Goal: Find specific page/section: Find specific page/section

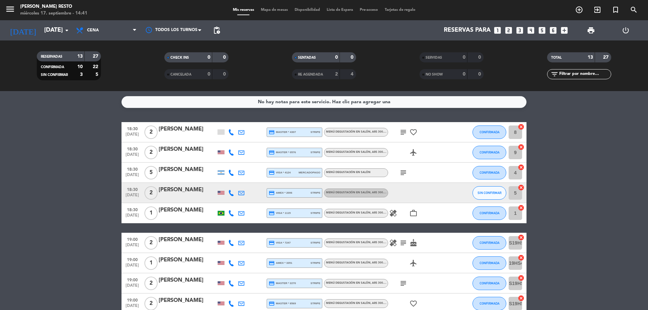
click at [411, 134] on icon "favorite_border" at bounding box center [413, 132] width 8 height 8
click at [402, 133] on icon "subject" at bounding box center [403, 132] width 8 height 8
click at [430, 169] on div "subject" at bounding box center [418, 173] width 61 height 20
click at [401, 171] on icon "subject" at bounding box center [403, 173] width 8 height 8
click at [425, 189] on div at bounding box center [418, 193] width 61 height 20
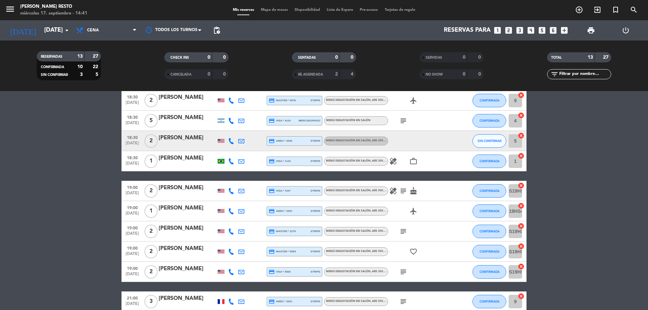
scroll to position [101, 0]
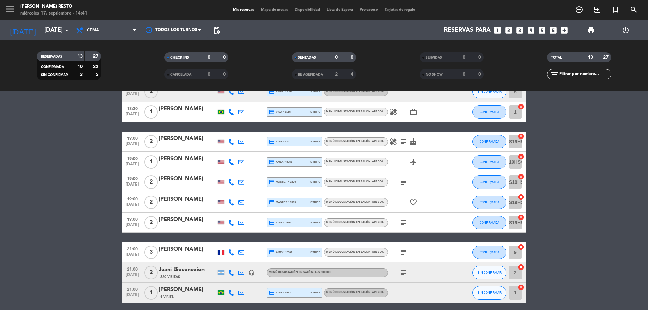
click at [394, 116] on div "healing work_outline" at bounding box center [418, 112] width 61 height 20
click at [394, 115] on icon "healing" at bounding box center [393, 112] width 8 height 8
click at [393, 142] on icon "healing" at bounding box center [393, 142] width 8 height 8
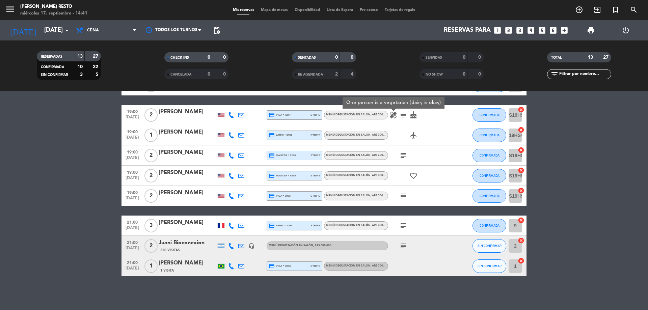
click at [401, 225] on icon "subject" at bounding box center [403, 226] width 8 height 8
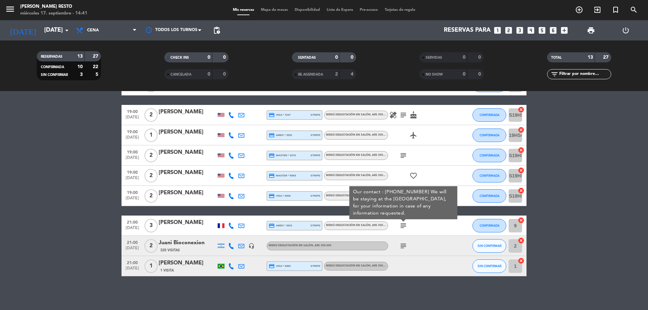
click at [402, 243] on icon "subject" at bounding box center [403, 246] width 8 height 8
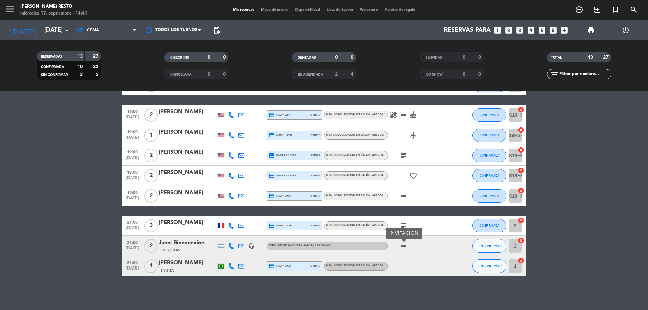
click at [405, 196] on icon "subject" at bounding box center [403, 196] width 8 height 8
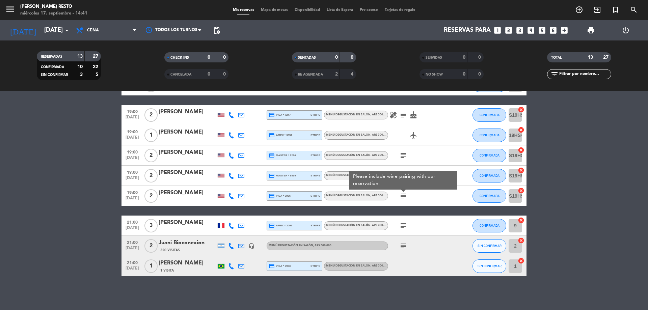
click at [401, 155] on icon "subject" at bounding box center [403, 155] width 8 height 8
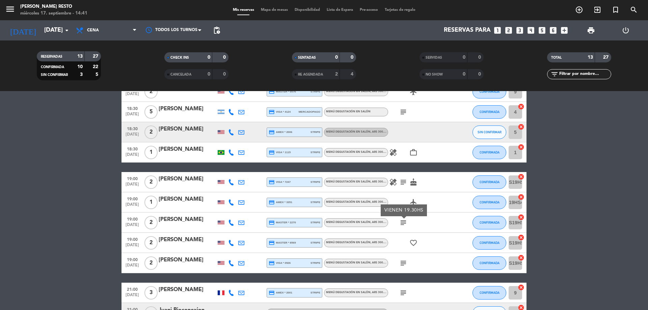
scroll to position [60, 0]
click at [404, 181] on icon "subject" at bounding box center [403, 182] width 8 height 8
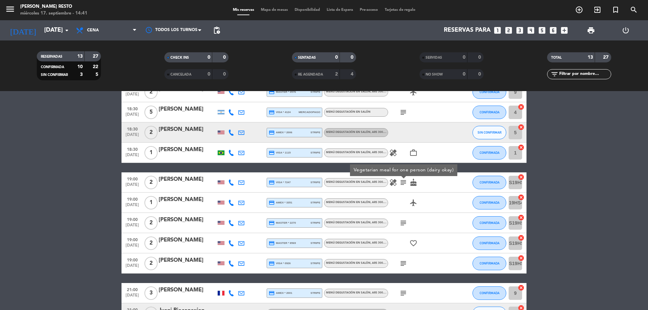
click at [445, 204] on div "airplanemode_active" at bounding box center [418, 203] width 61 height 20
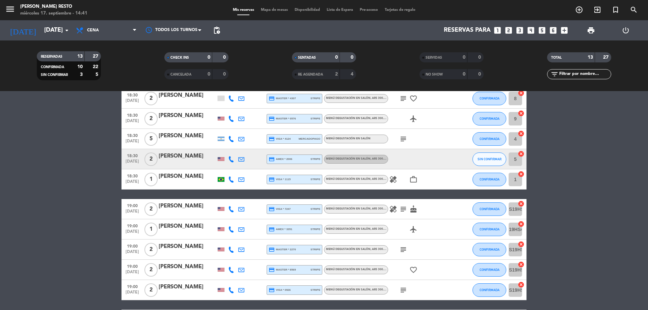
scroll to position [0, 0]
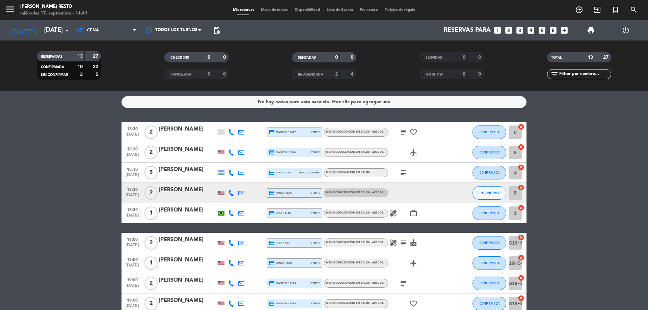
click at [390, 243] on icon "healing" at bounding box center [393, 243] width 8 height 8
click at [429, 256] on div "airplanemode_active" at bounding box center [418, 263] width 61 height 20
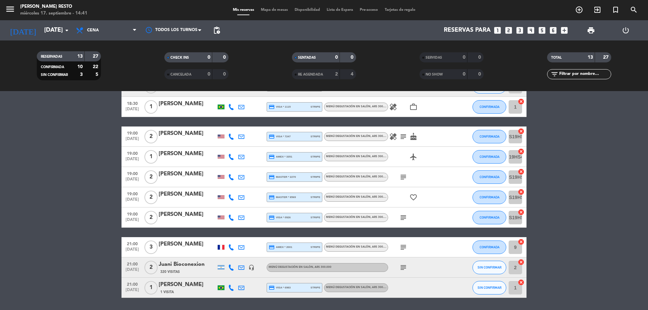
scroll to position [94, 0]
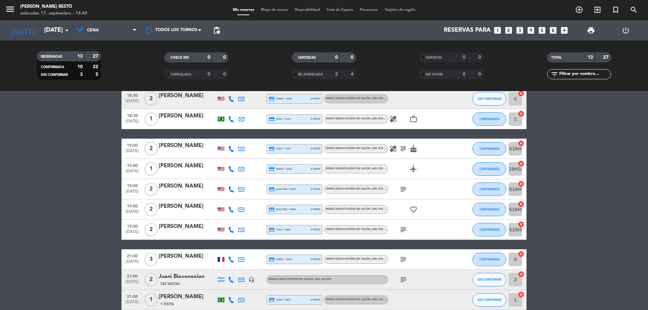
click at [403, 278] on icon "subject" at bounding box center [403, 280] width 8 height 8
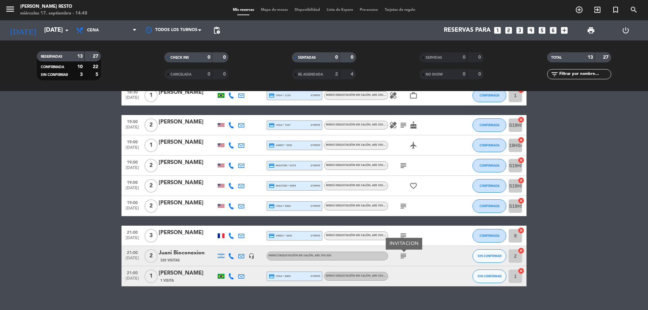
scroll to position [128, 0]
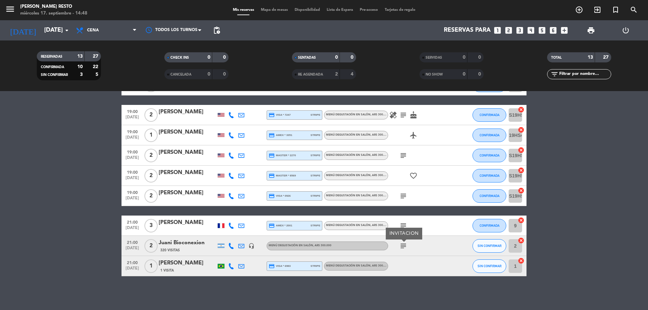
click at [400, 225] on icon "subject" at bounding box center [403, 226] width 8 height 8
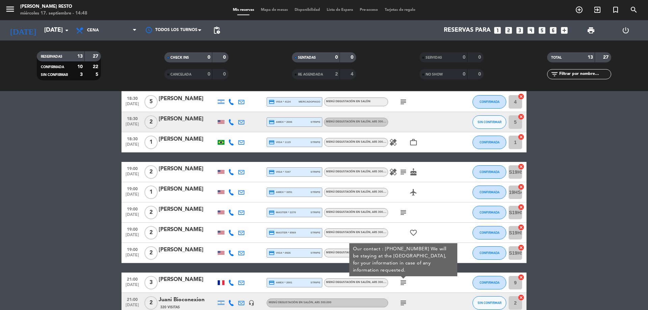
scroll to position [60, 0]
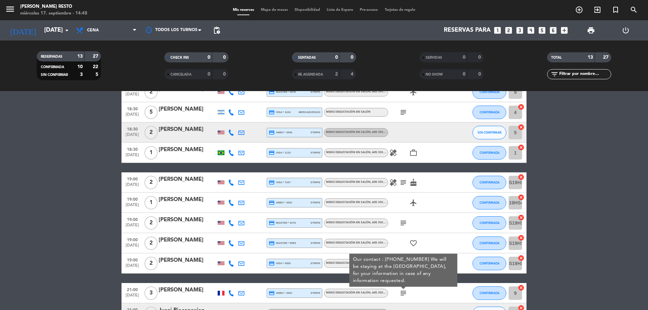
click at [590, 234] on bookings-row "18:30 [DATE] 2 [PERSON_NAME] credit_card master * 4307 stripe Menú degustación …" at bounding box center [324, 203] width 648 height 282
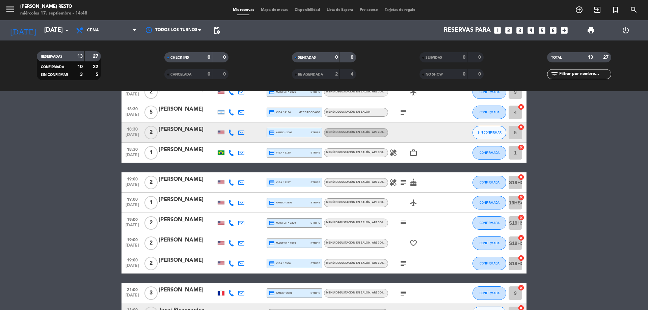
click at [402, 262] on icon "subject" at bounding box center [403, 263] width 8 height 8
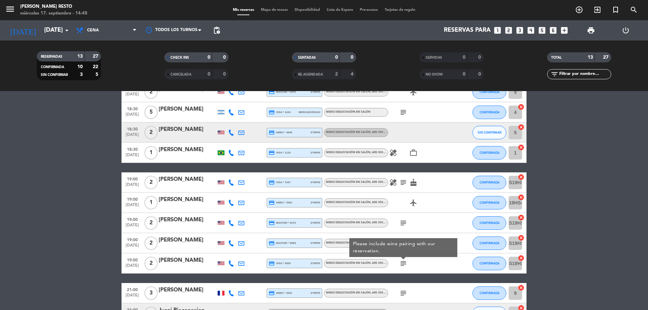
click at [608, 229] on bookings-row "18:30 [DATE] 2 [PERSON_NAME] credit_card master * 4307 stripe Menú degustación …" at bounding box center [324, 203] width 648 height 282
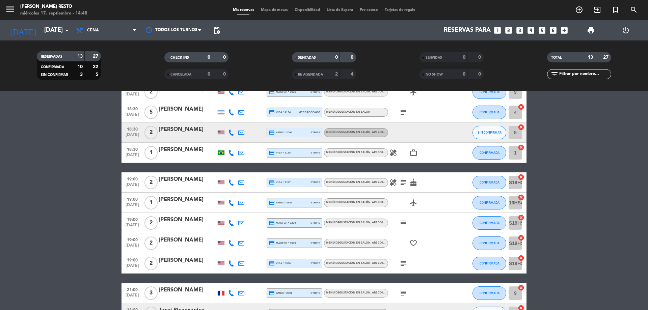
click at [403, 218] on div "subject" at bounding box center [418, 223] width 61 height 20
click at [404, 221] on icon "subject" at bounding box center [403, 223] width 8 height 8
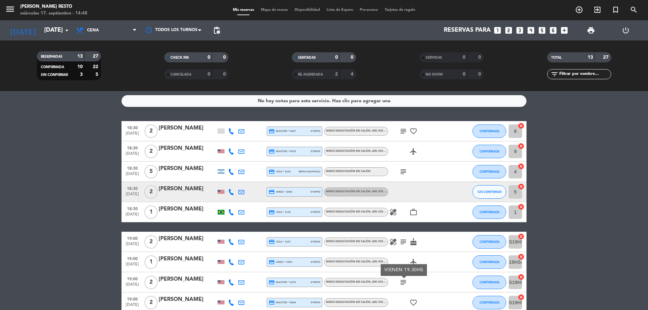
scroll to position [0, 0]
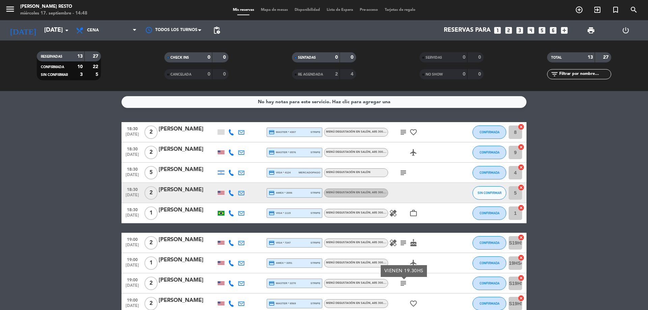
click at [401, 134] on icon "subject" at bounding box center [403, 132] width 8 height 8
click at [406, 174] on icon "subject" at bounding box center [403, 173] width 8 height 8
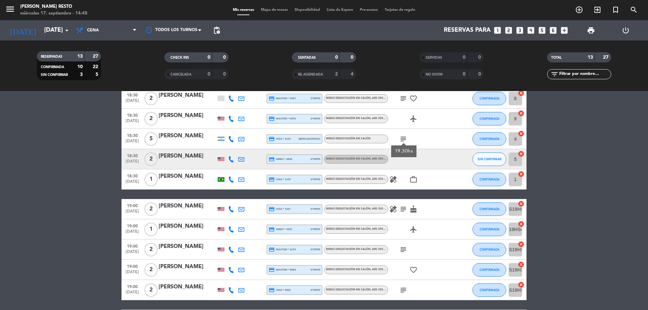
scroll to position [128, 0]
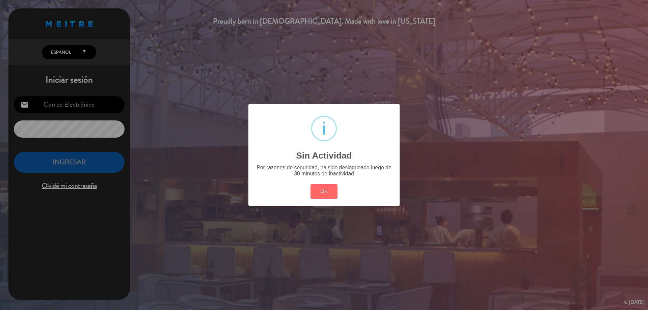
type input "[EMAIL_ADDRESS][DOMAIN_NAME]"
